Goal: Transaction & Acquisition: Purchase product/service

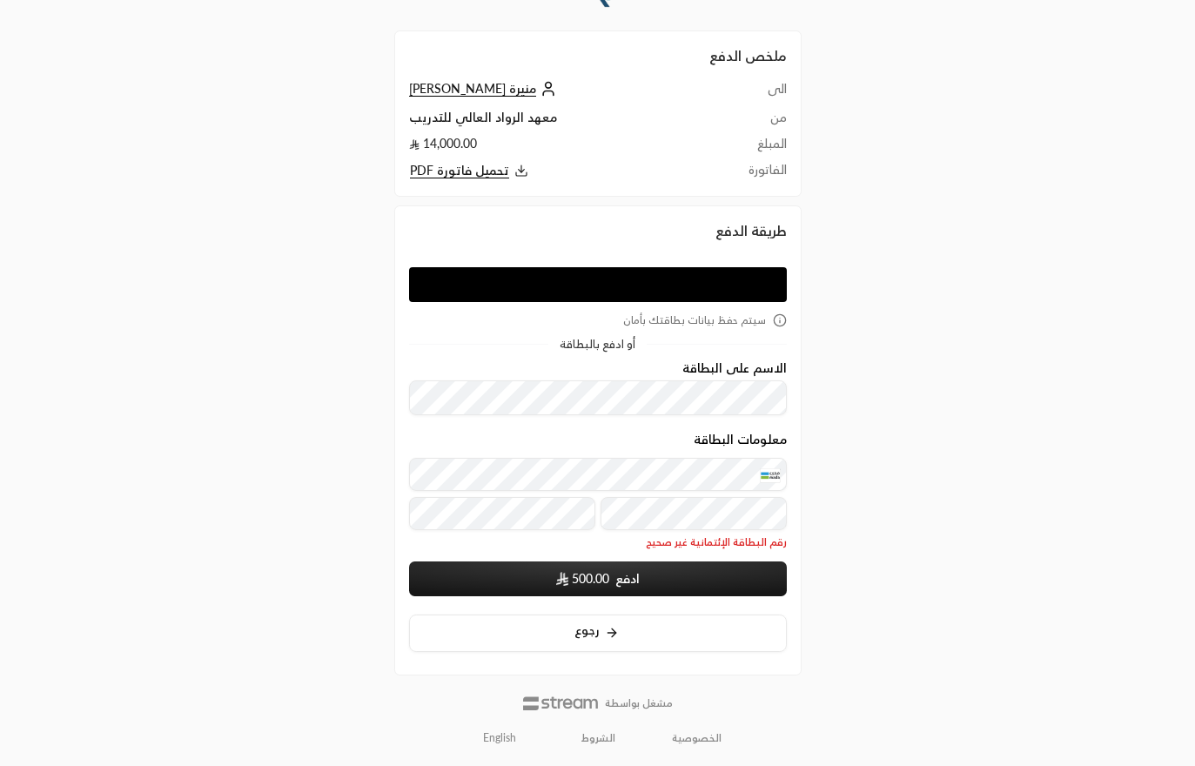
scroll to position [44, 0]
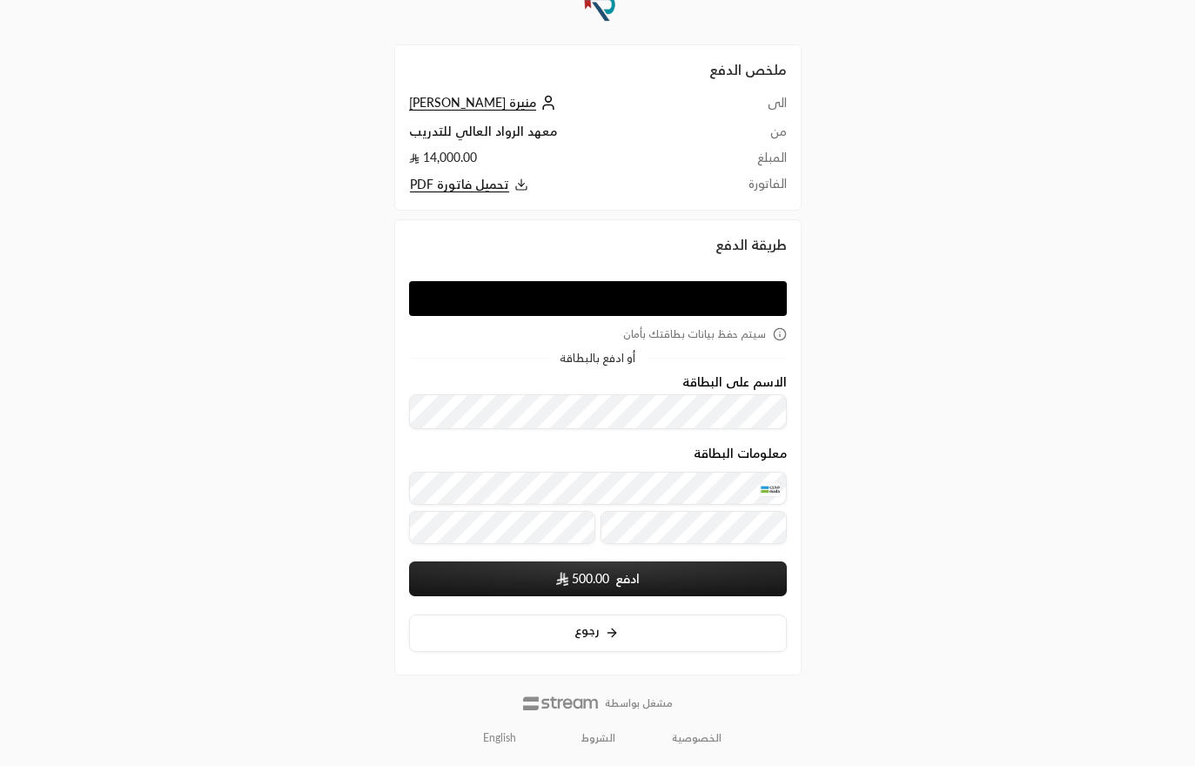
click at [510, 566] on button "ادفع 500.00" at bounding box center [598, 579] width 378 height 35
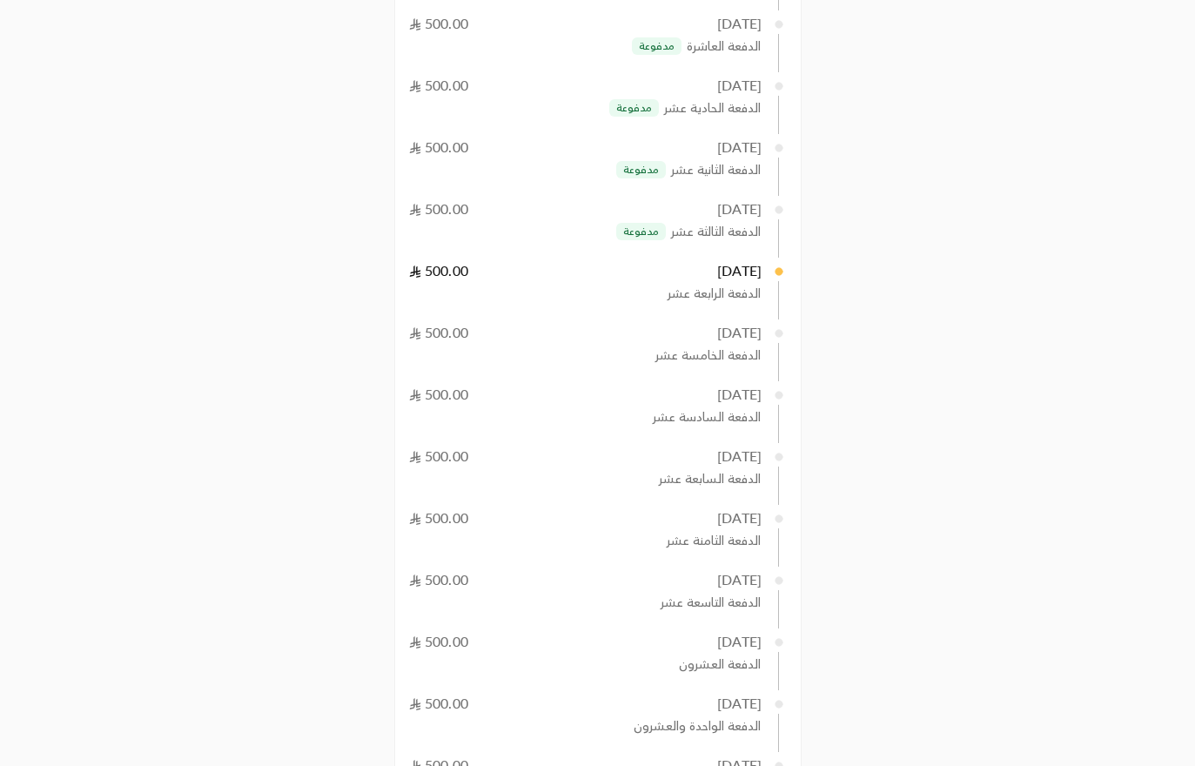
scroll to position [1168, 0]
